Goal: Navigation & Orientation: Understand site structure

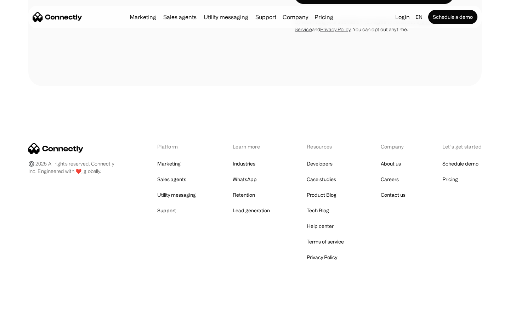
scroll to position [2163, 0]
